Goal: Task Accomplishment & Management: Manage account settings

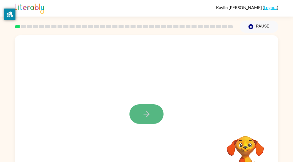
click at [149, 113] on icon "button" at bounding box center [146, 113] width 9 height 9
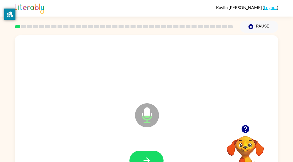
click at [148, 149] on div at bounding box center [146, 160] width 253 height 44
click at [148, 153] on button "button" at bounding box center [146, 159] width 34 height 19
click at [150, 151] on button "button" at bounding box center [146, 159] width 34 height 19
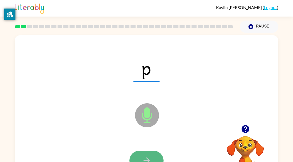
click at [151, 150] on button "button" at bounding box center [146, 159] width 34 height 19
click at [151, 153] on button "button" at bounding box center [146, 159] width 34 height 19
click at [145, 155] on button "button" at bounding box center [146, 159] width 34 height 19
click at [144, 152] on button "button" at bounding box center [146, 159] width 34 height 19
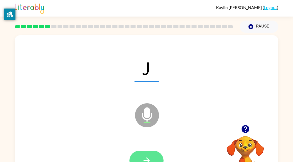
click at [144, 152] on button "button" at bounding box center [146, 159] width 34 height 19
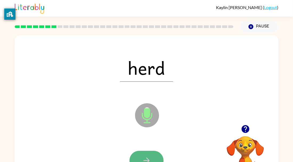
click at [143, 152] on button "button" at bounding box center [146, 159] width 34 height 19
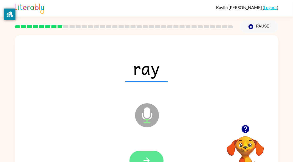
click at [142, 155] on button "button" at bounding box center [146, 159] width 34 height 19
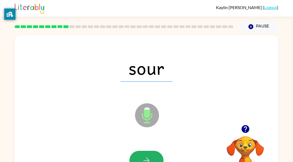
click at [143, 152] on button "button" at bounding box center [146, 159] width 34 height 19
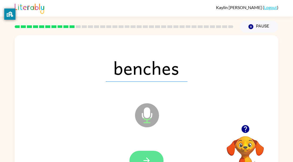
click at [135, 160] on button "button" at bounding box center [146, 159] width 34 height 19
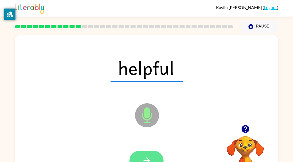
click at [139, 156] on button "button" at bounding box center [146, 159] width 34 height 19
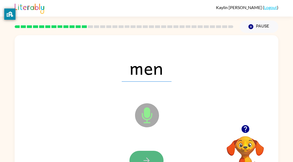
click at [138, 156] on button "button" at bounding box center [146, 159] width 34 height 19
click at [136, 158] on button "button" at bounding box center [146, 159] width 34 height 19
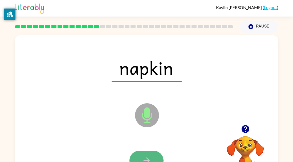
click at [136, 157] on button "button" at bounding box center [146, 159] width 34 height 19
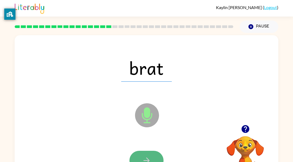
click at [139, 153] on button "button" at bounding box center [146, 159] width 34 height 19
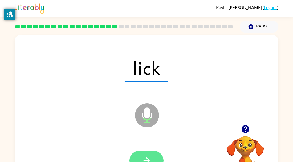
click at [138, 154] on button "button" at bounding box center [146, 159] width 34 height 19
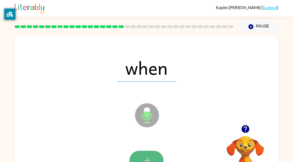
click at [137, 157] on button "button" at bounding box center [146, 159] width 34 height 19
click at [136, 158] on button "button" at bounding box center [146, 159] width 34 height 19
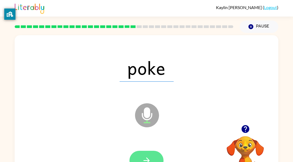
click at [137, 158] on button "button" at bounding box center [146, 159] width 34 height 19
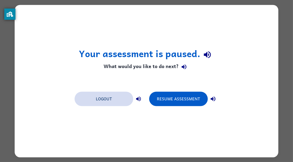
click at [121, 96] on button "Logout" at bounding box center [104, 98] width 59 height 14
